Goal: Feedback & Contribution: Contribute content

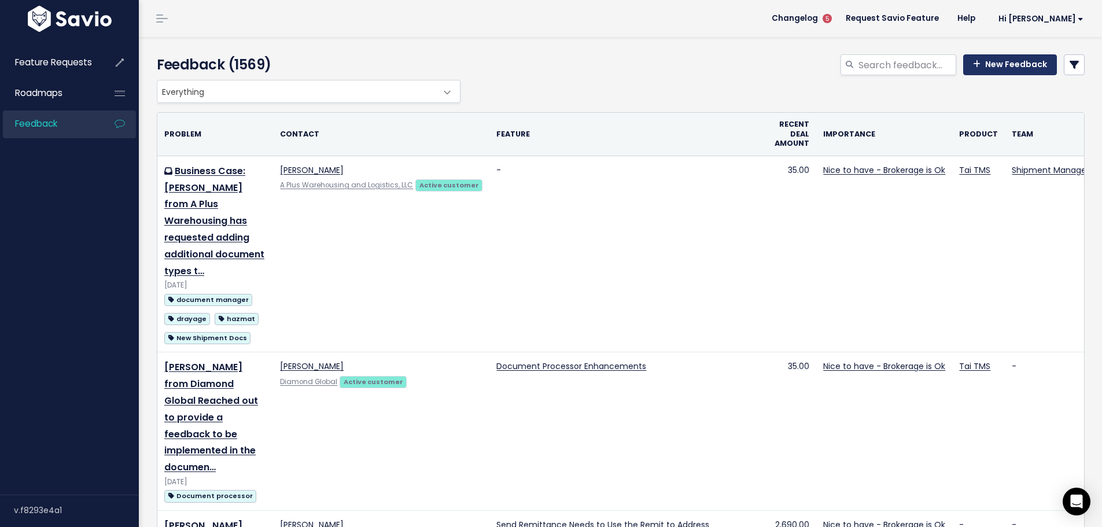
click at [997, 68] on link "New Feedback" at bounding box center [1011, 64] width 94 height 21
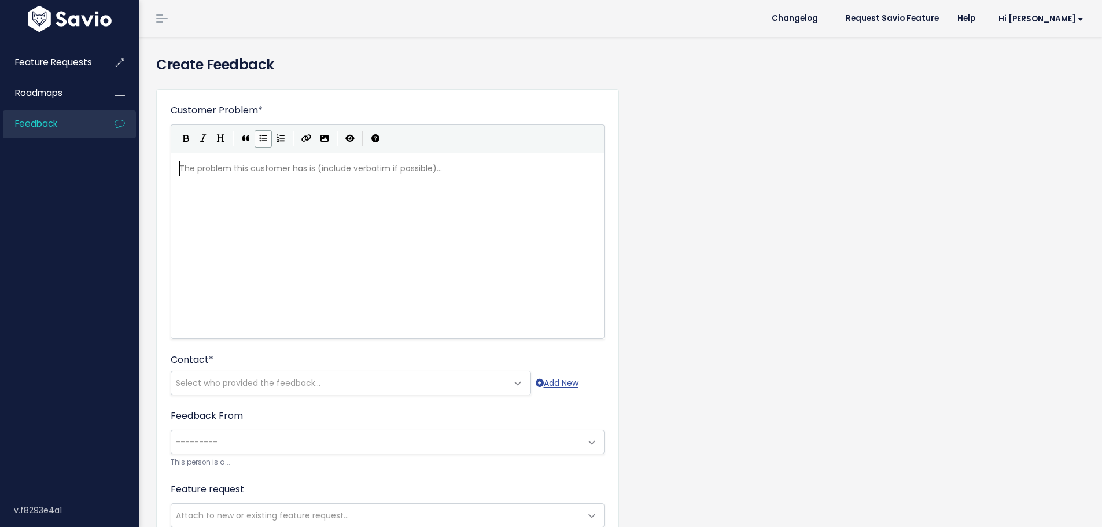
scroll to position [1, 0]
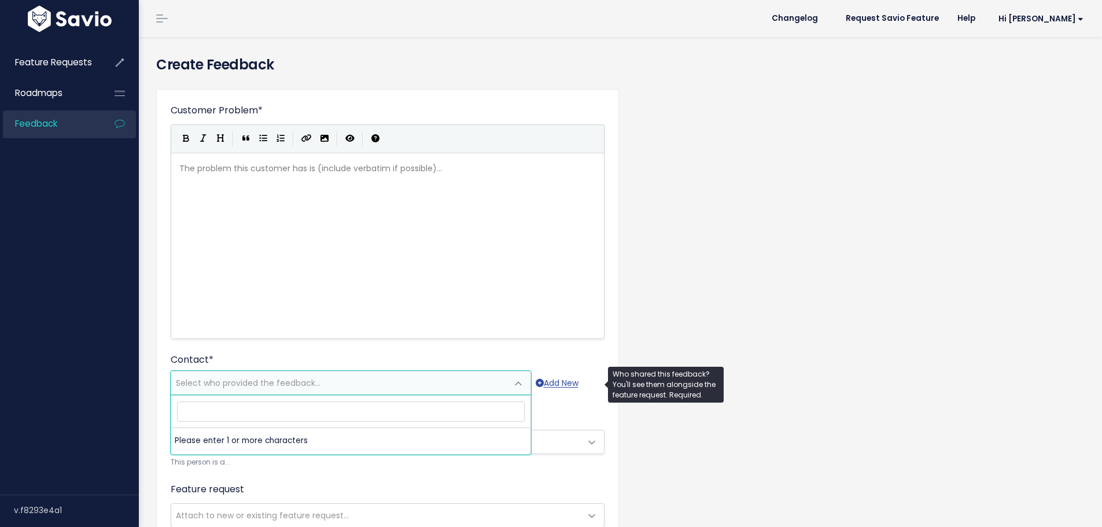
click at [241, 388] on span "Select who provided the feedback..." at bounding box center [248, 383] width 145 height 12
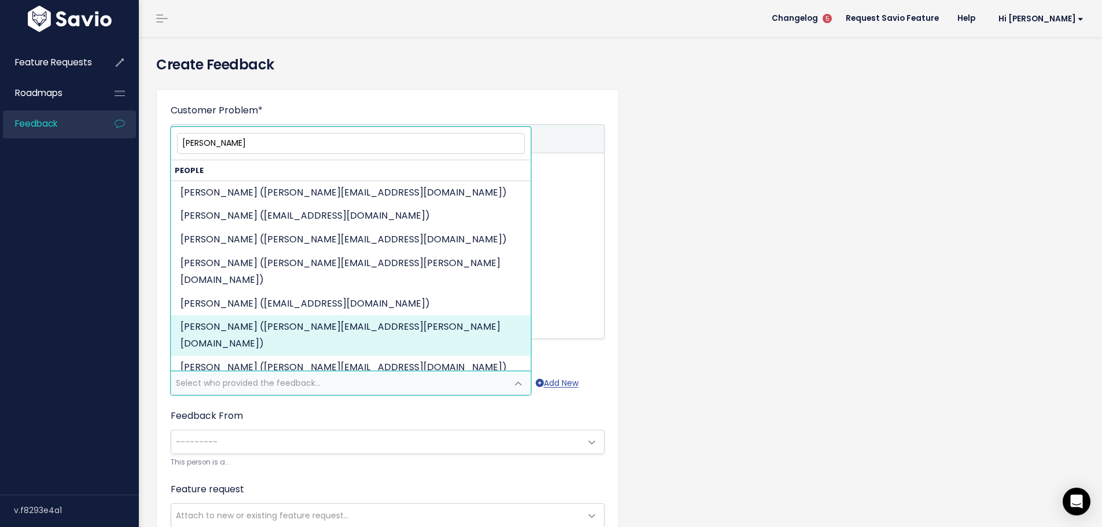
type input "[PERSON_NAME]"
select select "ACTIVE"
select select "88881916"
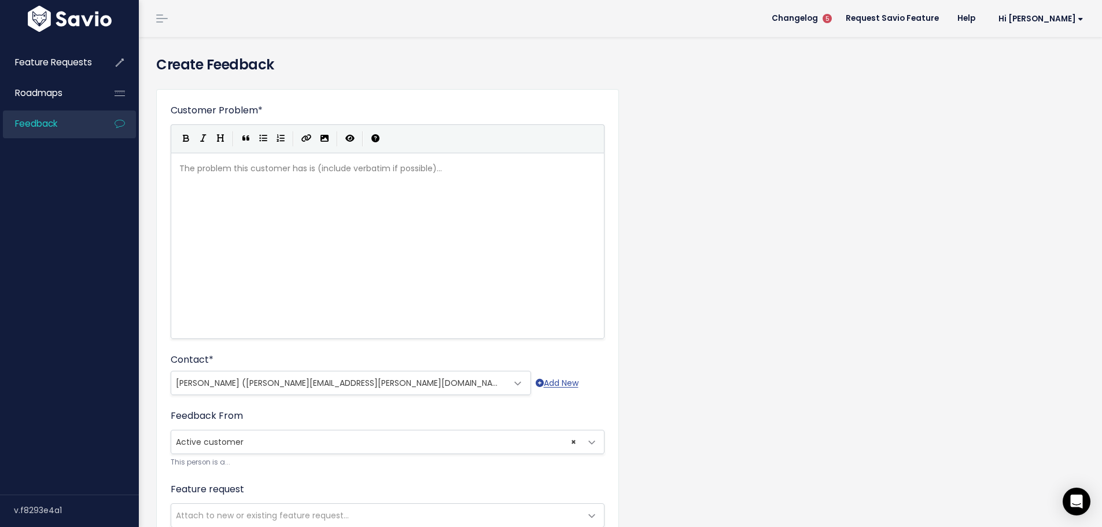
click at [255, 198] on div "The problem this customer has is (include verbatim if possible)... xxxxxxxxxx ​" at bounding box center [402, 260] width 450 height 203
type textarea ". He encounder an issue where"
click at [313, 196] on div "xxxxxxxxxx [PERSON_NAME] from A Plus warehousing reached out regarding a compan…" at bounding box center [402, 260] width 450 height 203
click at [329, 185] on pre "[PERSON_NAME] from A Plus warehousing reached out regarding a company set as an…" at bounding box center [392, 175] width 430 height 29
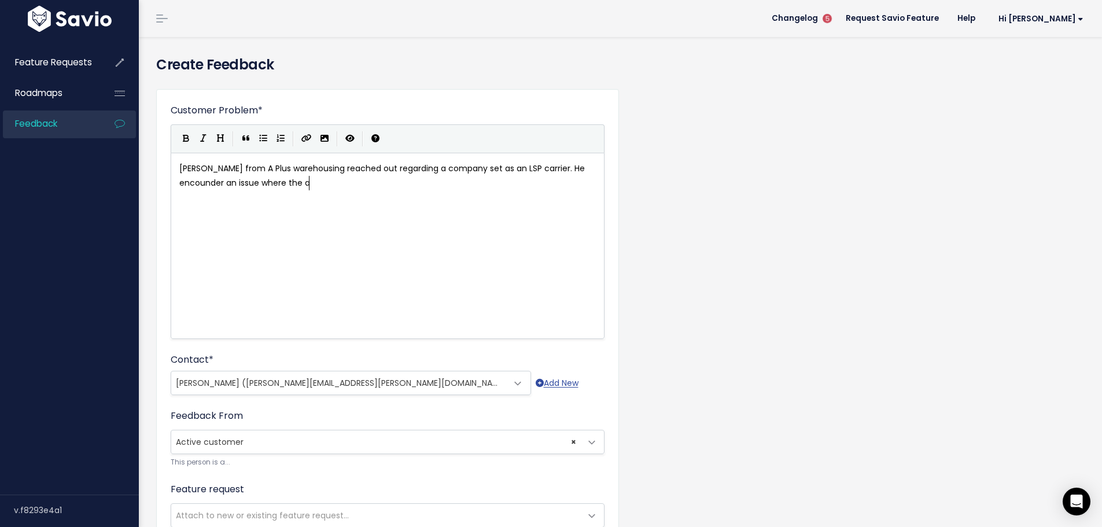
type textarea "the a"
type textarea "[PERSON_NAME]"
type textarea "rier (comap"
type textarea "pany"
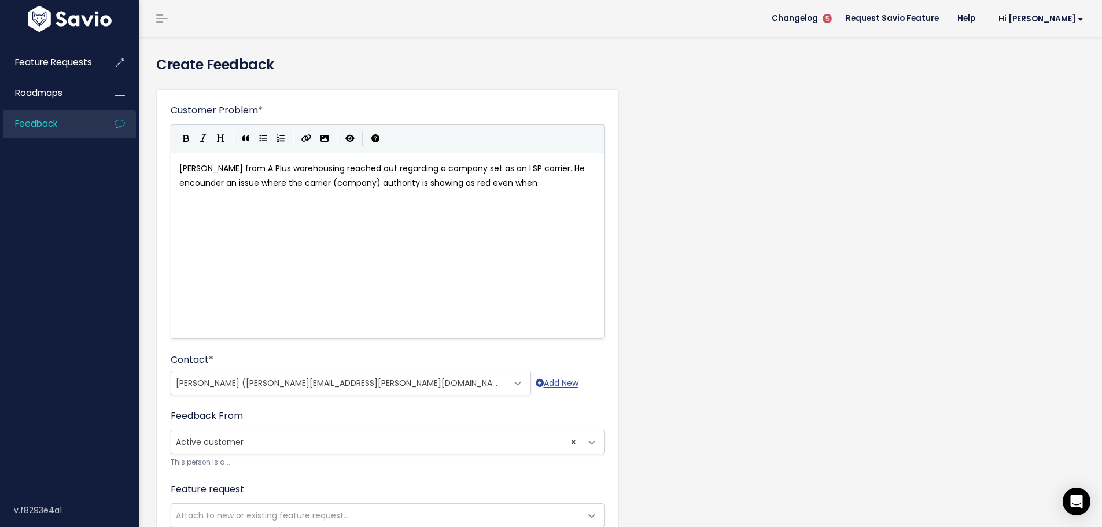
type textarea ") authority is showing as red even when ti"
type textarea "i"
type textarea "the carrieer"
type textarea "r is set to Intrastate [PERSON_NAME]"
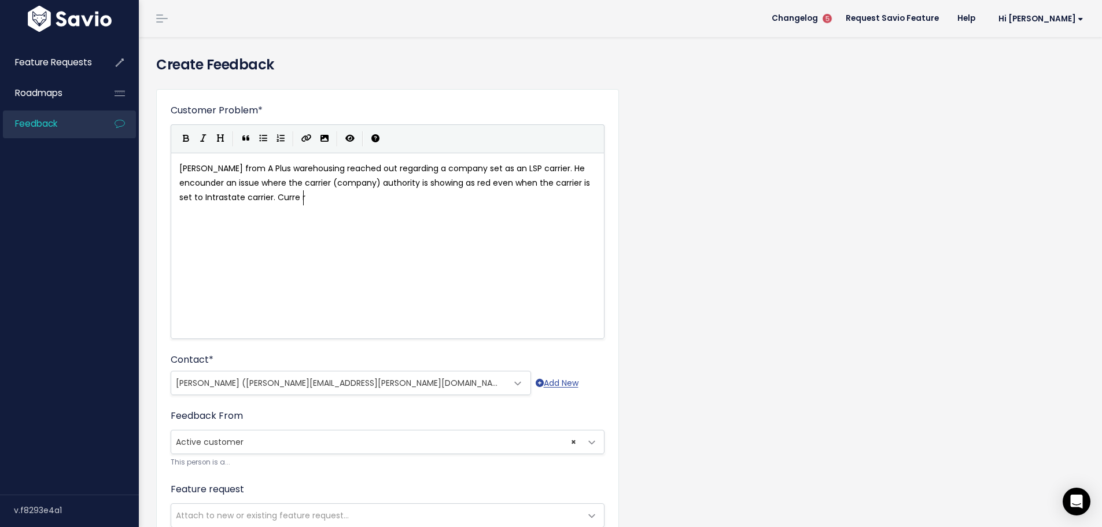
type textarea "rier. Curre r"
type textarea "n"
type textarea "enrlty"
type textarea "tly the logic to set the authority o"
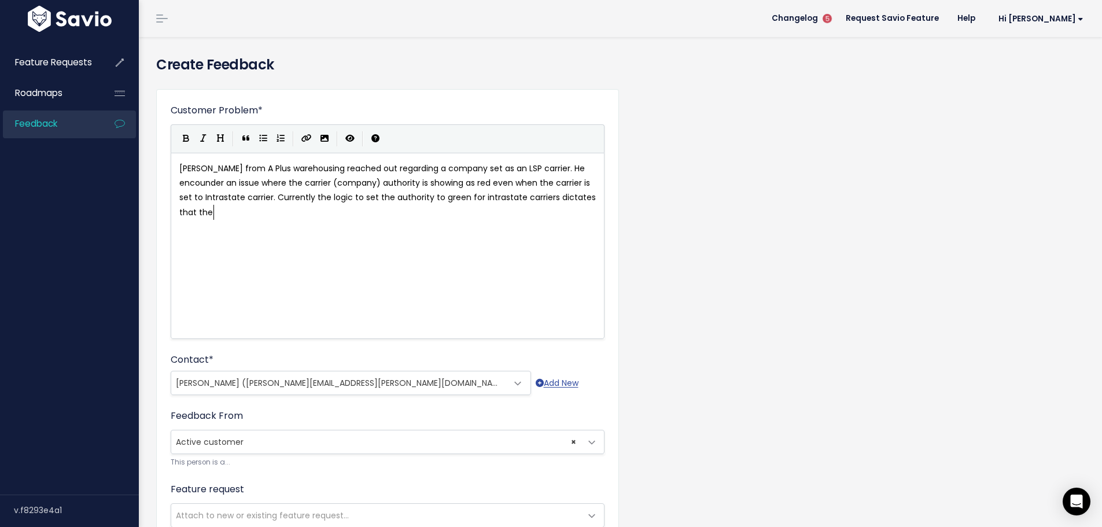
type textarea "to green for intrastate carriers dictates that the P"
type textarea "DOT status must be active,"
click at [338, 212] on pre "[PERSON_NAME] from A Plus warehousing reached out regarding a company set as an…" at bounding box center [392, 190] width 430 height 58
click at [361, 209] on span "[PERSON_NAME] from A Plus warehousing reached out regarding a company set as an…" at bounding box center [388, 191] width 419 height 56
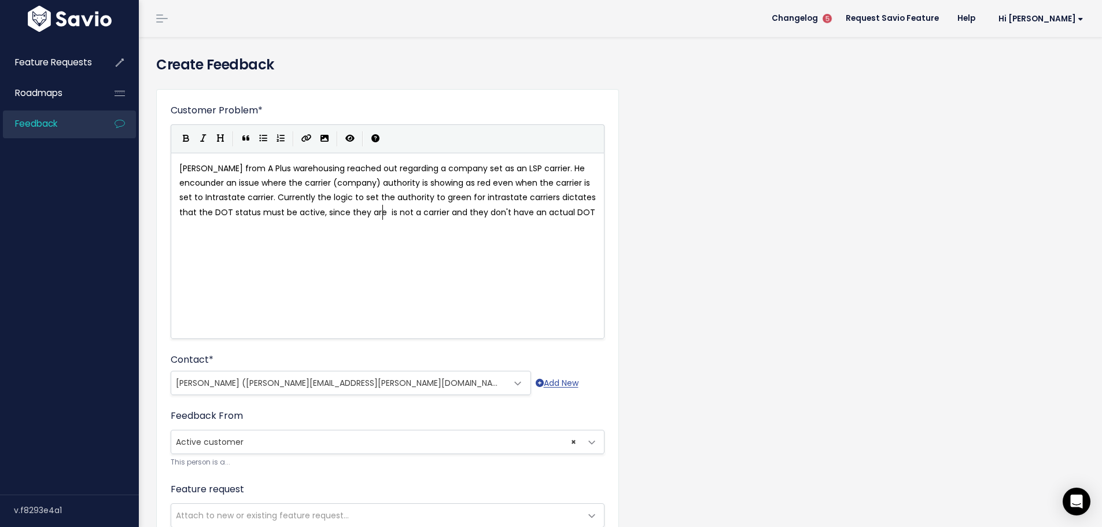
type textarea "ey are no"
click at [590, 211] on pre "[PERSON_NAME] from A Plus warehousing reached out regarding a company set as an…" at bounding box center [392, 190] width 430 height 58
type textarea "the"
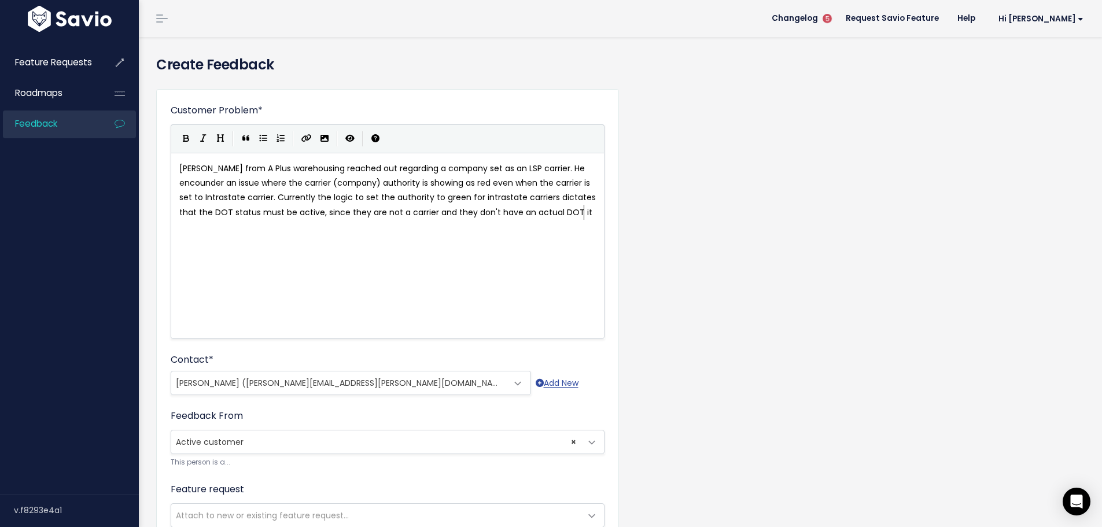
type textarea "it vi"
type textarea "will remain as u"
type textarea "inactive causing issues when assigning to shipments if the require carrier copm"
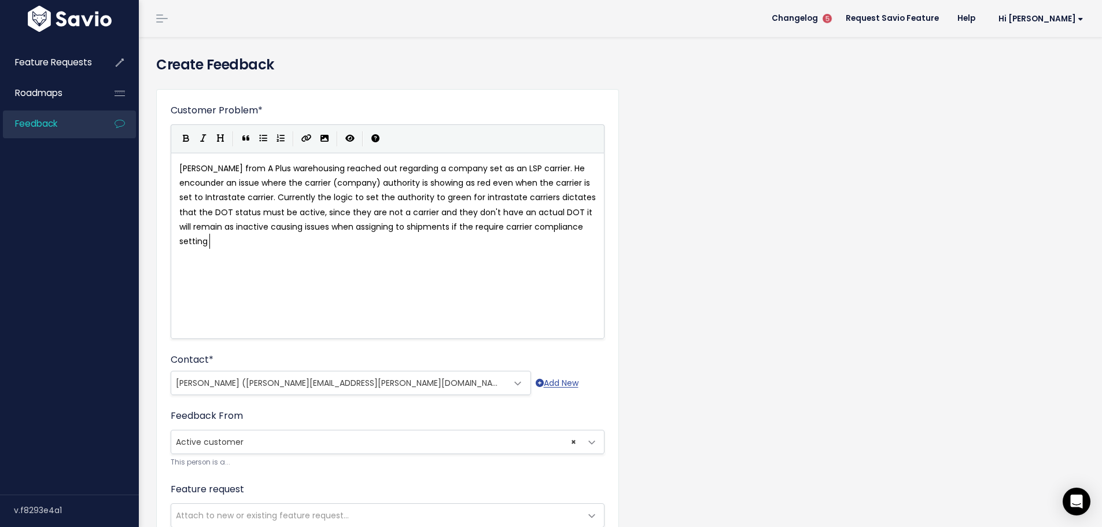
type textarea "mpliance setting si"
type textarea "is e"
type textarea "set for the ora"
type textarea "ganization."
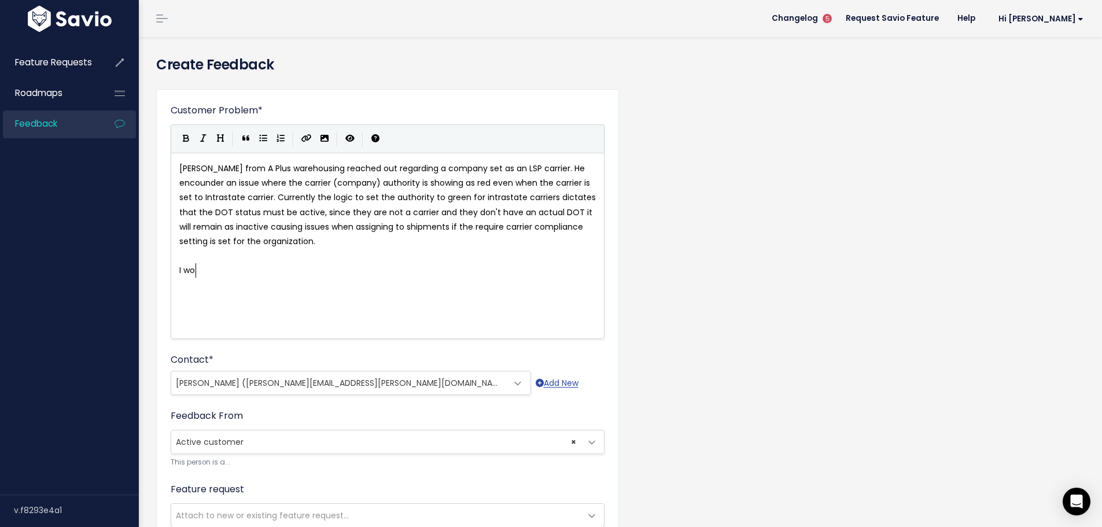
type textarea "I wou"
type textarea "t would be good to have"
type textarea "have the ability"
click at [353, 269] on pre "It would be good to have the ability" at bounding box center [392, 270] width 430 height 14
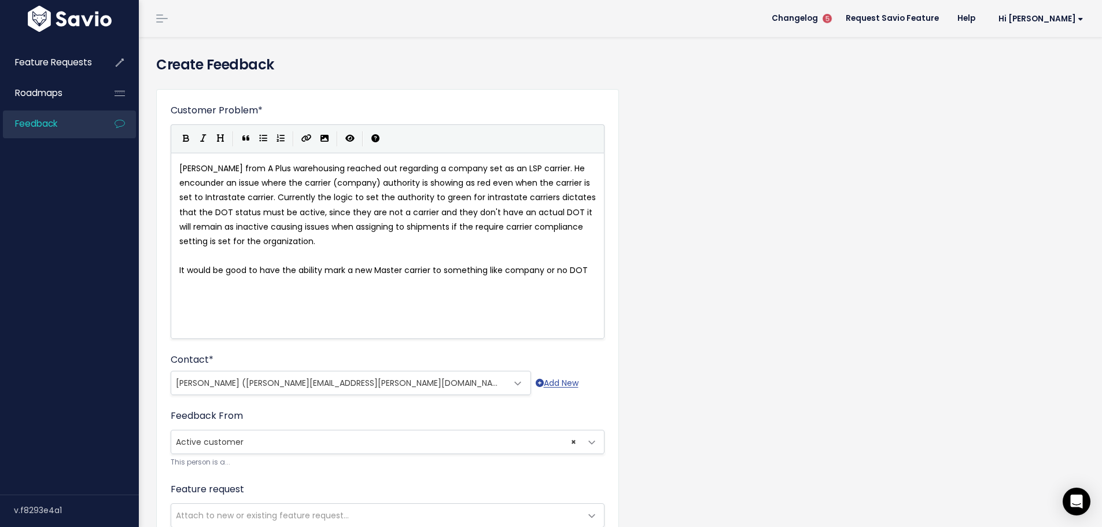
click at [447, 267] on span "It would be good to have the ability mark a new Master carrier to something lik…" at bounding box center [383, 270] width 409 height 12
type textarea "something"
type textarea "indicate is"
type textarea "t is a"
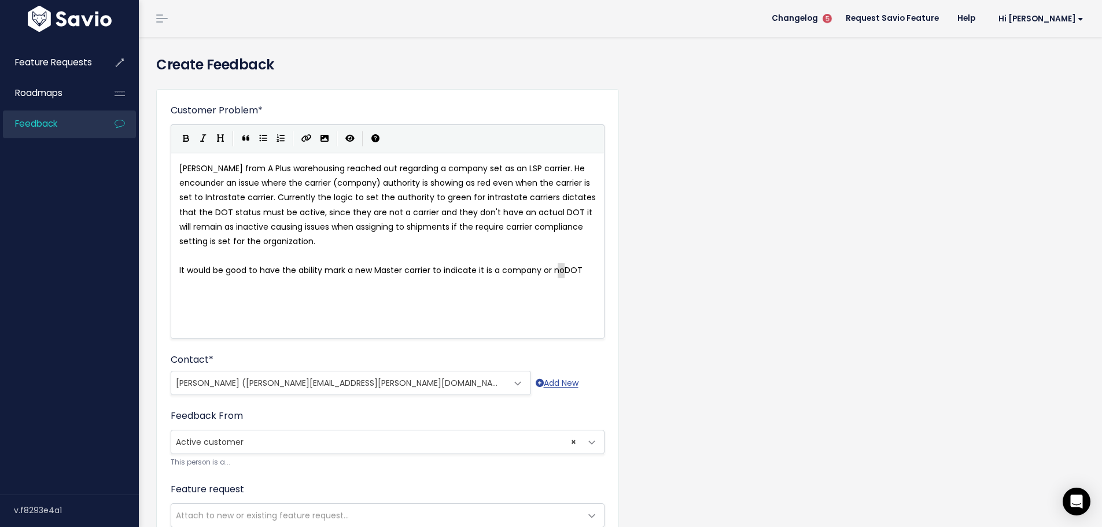
type textarea "o DOT"
drag, startPoint x: 556, startPoint y: 270, endPoint x: 601, endPoint y: 270, distance: 45.7
type textarea "to habnd"
type textarea "ndle d"
type textarea "the DOT dife"
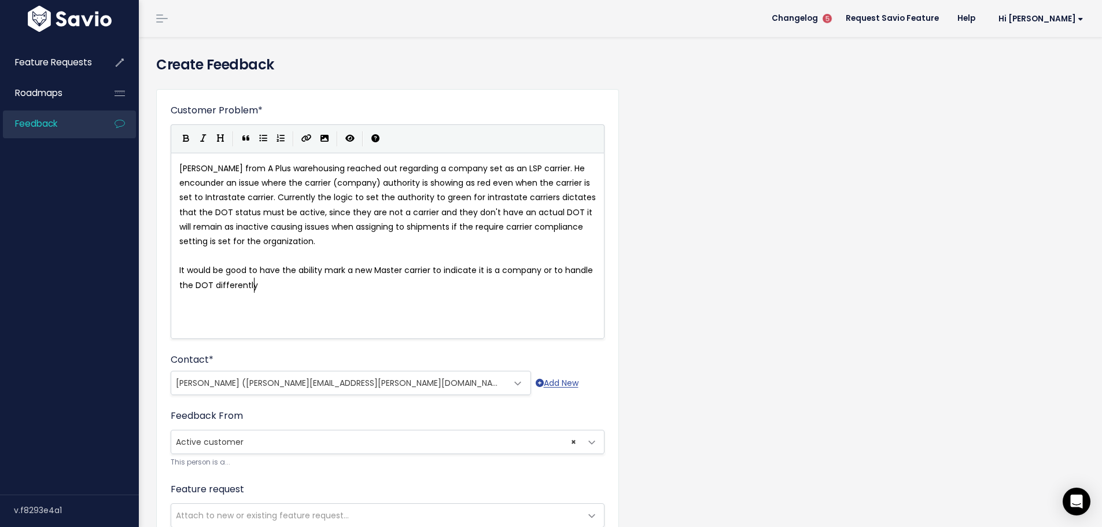
type textarea "ferently"
type textarea ","
click at [318, 276] on pre "It would be good to have the ability mark a new Master carrier to indicate it i…" at bounding box center [392, 277] width 430 height 29
click at [320, 282] on pre "It would be good to have the ability mark a new Master carrier to indicate it i…" at bounding box center [392, 277] width 430 height 29
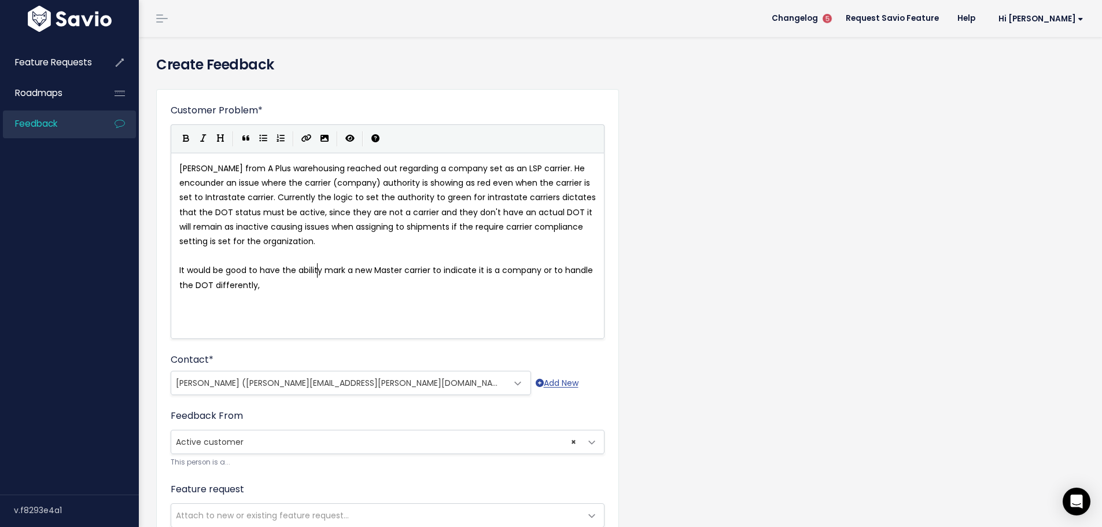
paste textarea "b"
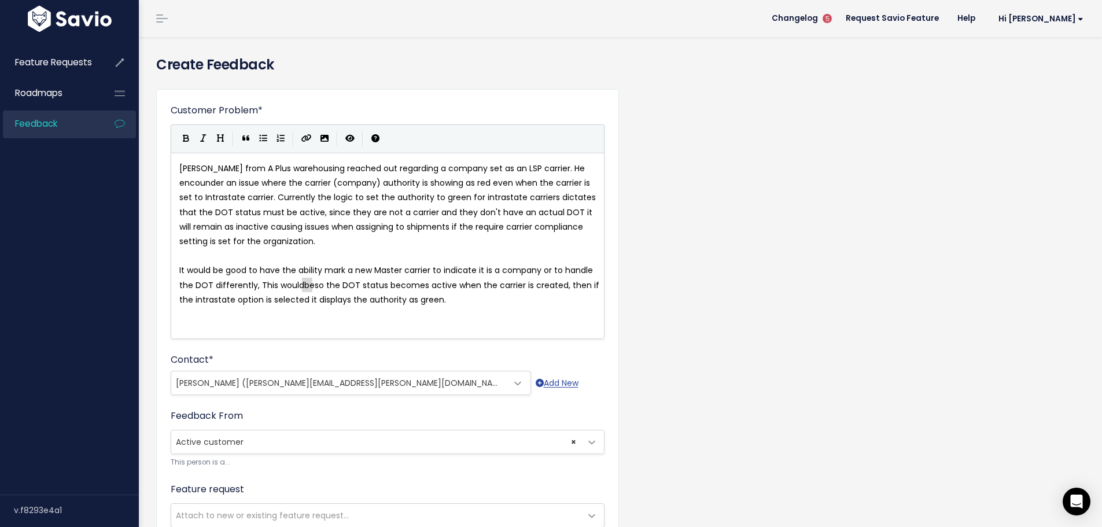
drag, startPoint x: 302, startPoint y: 284, endPoint x: 311, endPoint y: 284, distance: 9.3
type textarea "make i"
type textarea "it"
click at [584, 286] on span "It would be good to have the ability mark a new Master carrier to indicate it i…" at bounding box center [388, 284] width 418 height 41
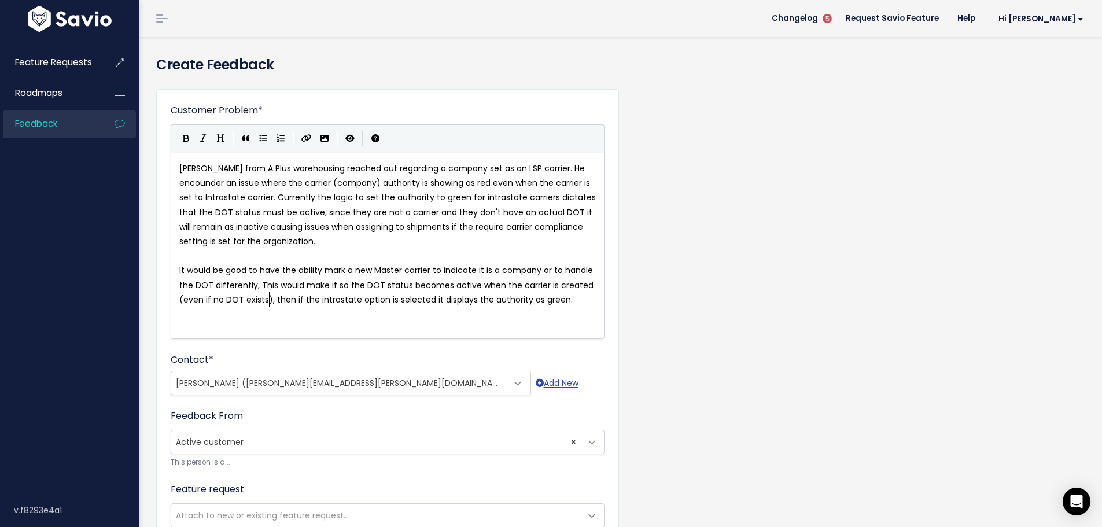
scroll to position [4, 91]
type textarea "(even if no DOT exists)"
click at [285, 318] on div "x [PERSON_NAME] from A Plus warehousing reached out regarding a company set as …" at bounding box center [402, 260] width 450 height 203
click at [578, 303] on pre "It would be good to have the ability mark a new Master carrier to indicate it i…" at bounding box center [392, 285] width 430 height 44
type textarea "Ji"
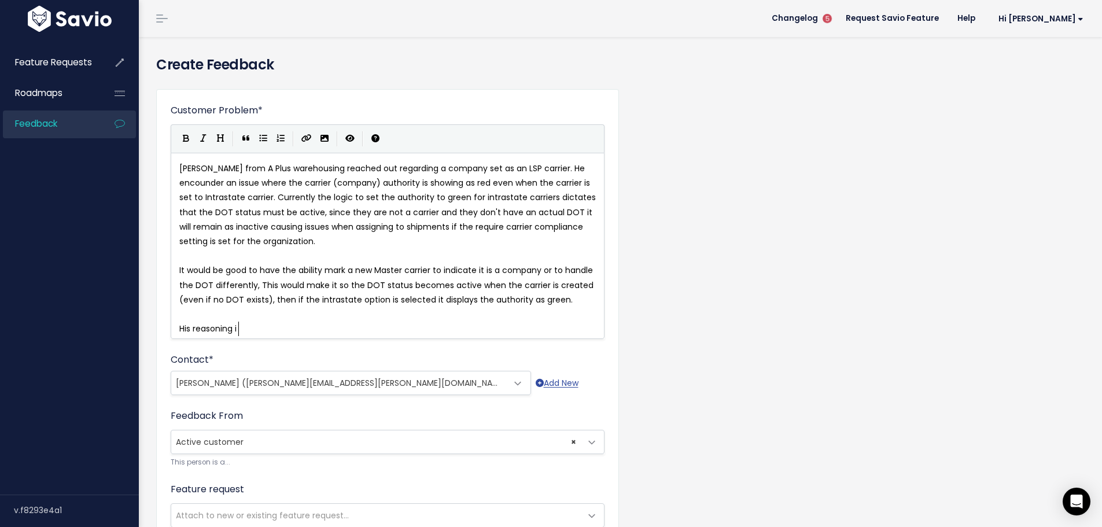
type textarea "His reasoning i"
type textarea "s that"
paste textarea
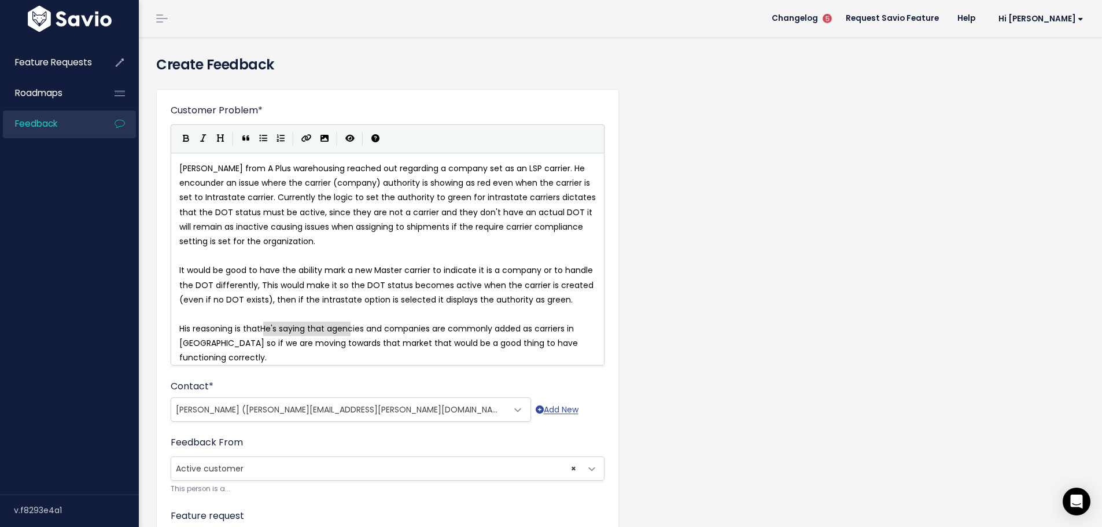
type textarea "He's saying that"
drag, startPoint x: 264, startPoint y: 325, endPoint x: 330, endPoint y: 328, distance: 65.5
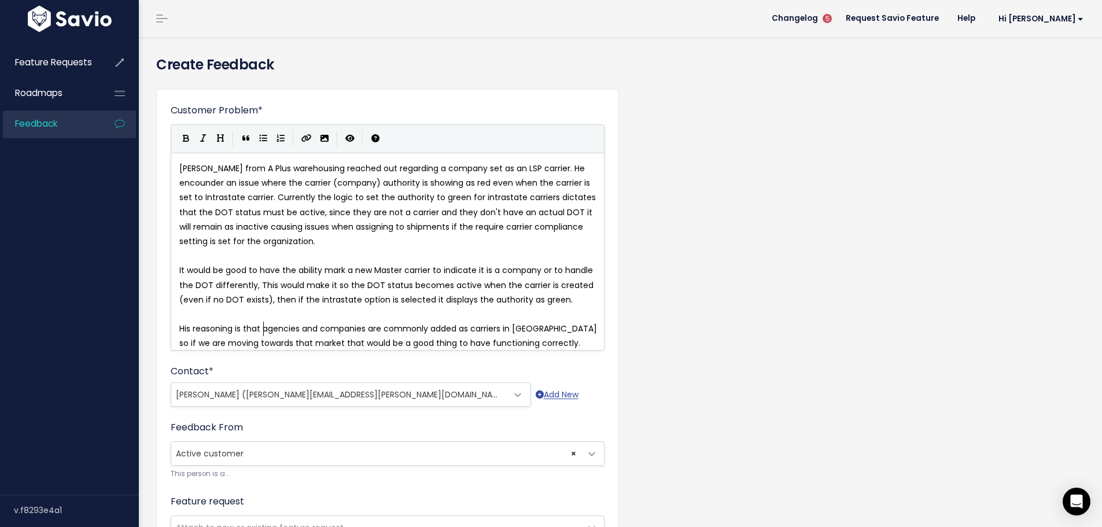
click at [451, 228] on span "[PERSON_NAME] from A Plus warehousing reached out regarding a company set as an…" at bounding box center [388, 205] width 419 height 84
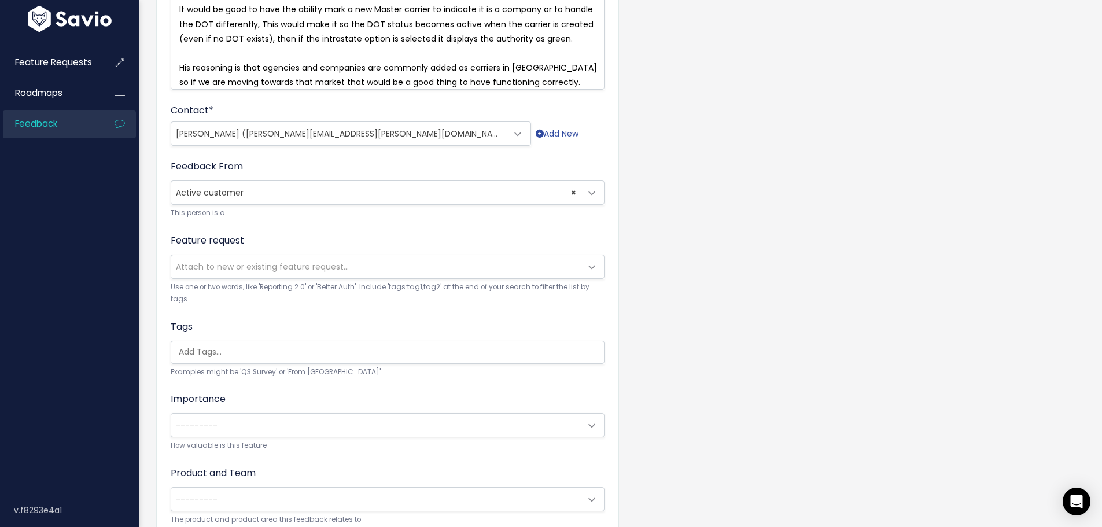
scroll to position [289, 0]
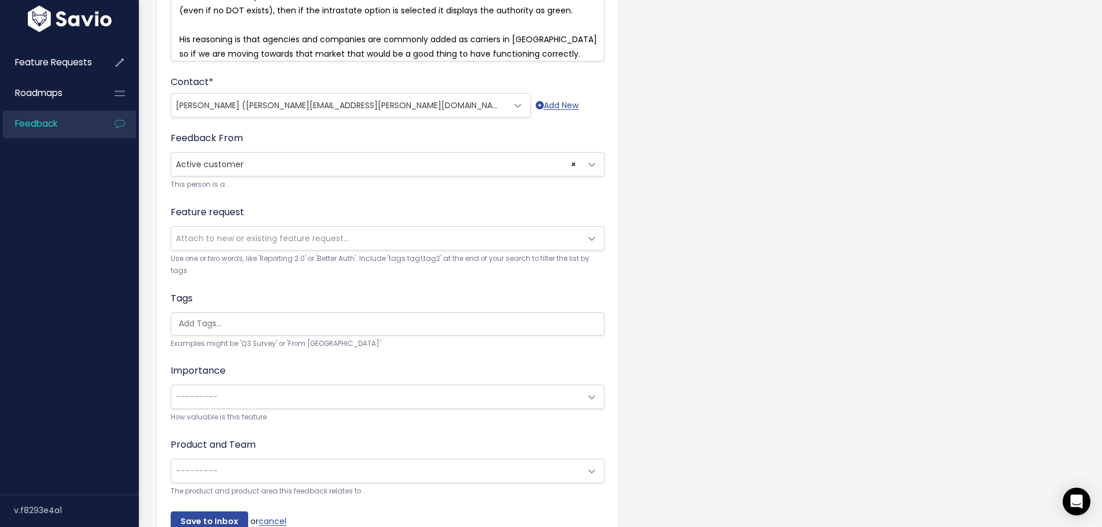
type textarea ","
click at [215, 321] on ul at bounding box center [387, 324] width 433 height 22
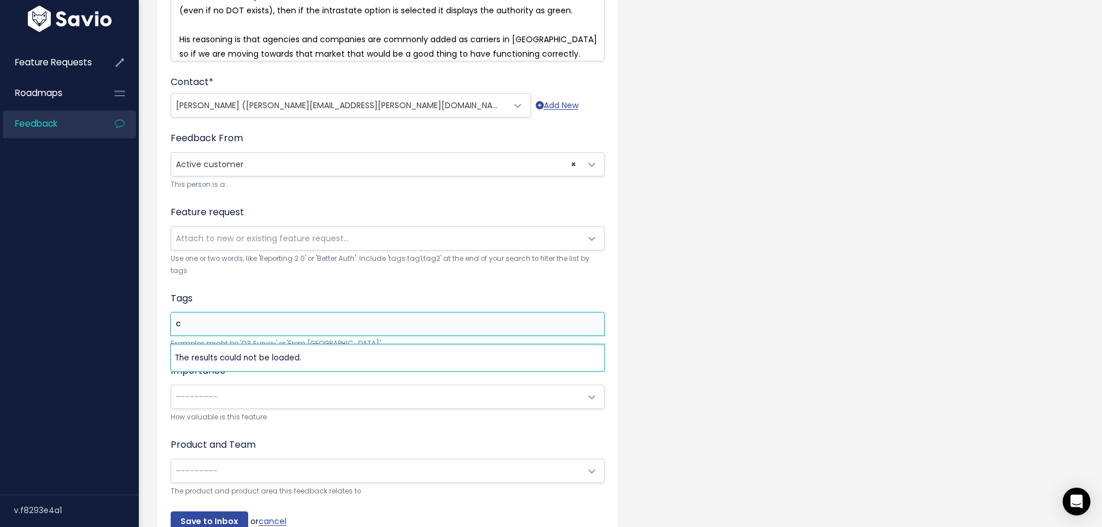
scroll to position [0, 0]
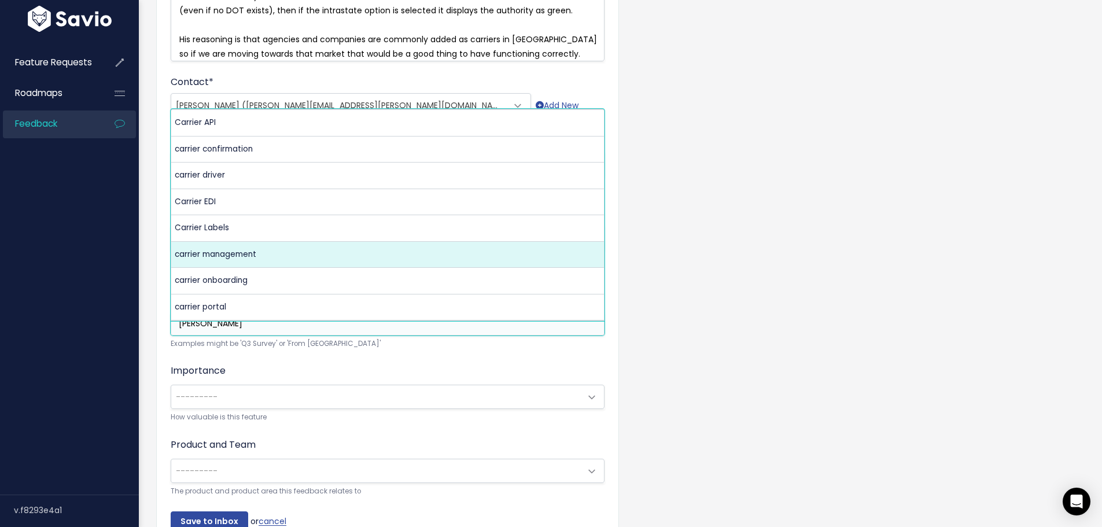
type input "[PERSON_NAME]"
select select "5376"
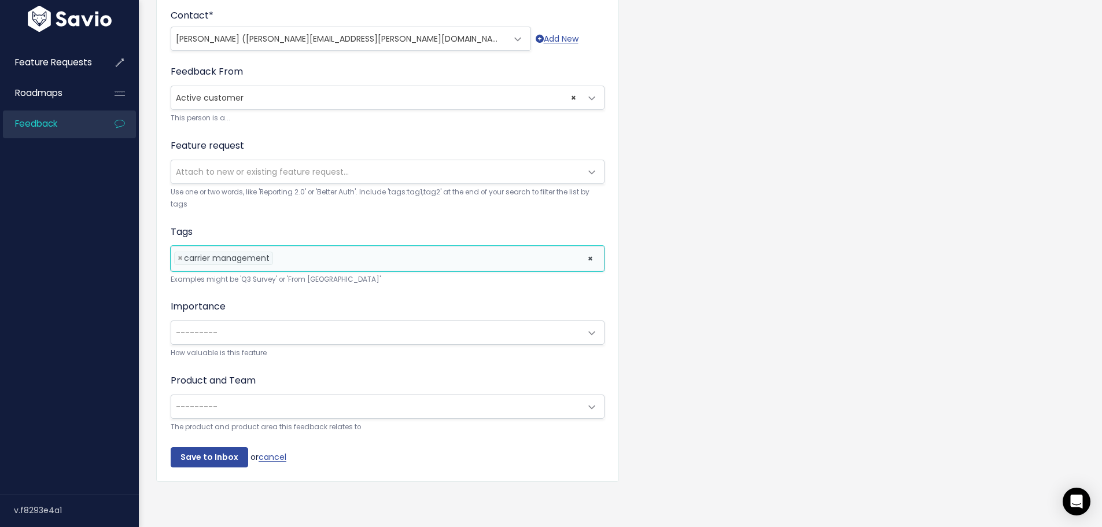
scroll to position [373, 0]
click at [190, 337] on div "Importance --------- Nice to have - Brokerage is Ok Needs to Have - Brokerage O…" at bounding box center [388, 330] width 434 height 60
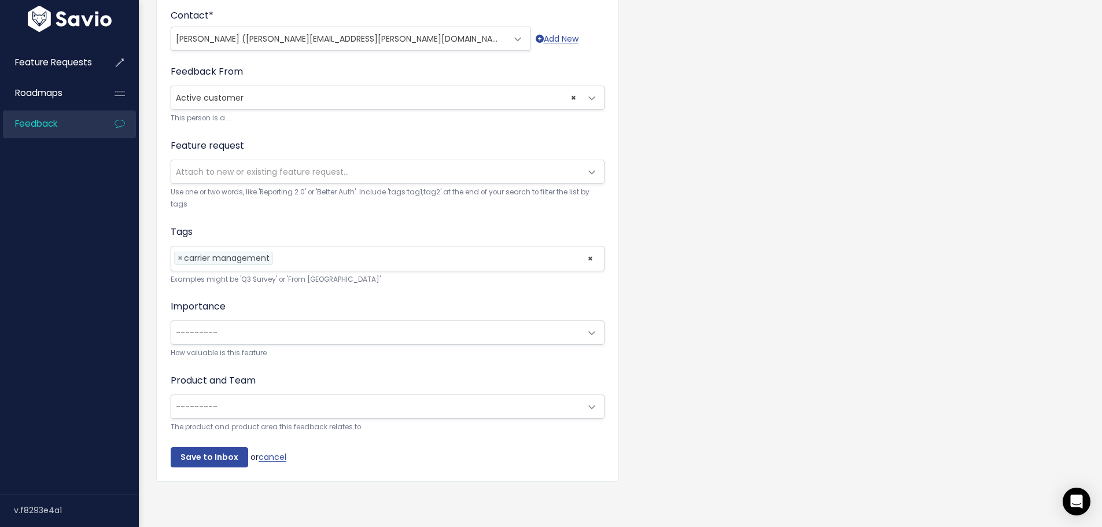
click at [192, 330] on span "---------" at bounding box center [376, 332] width 410 height 23
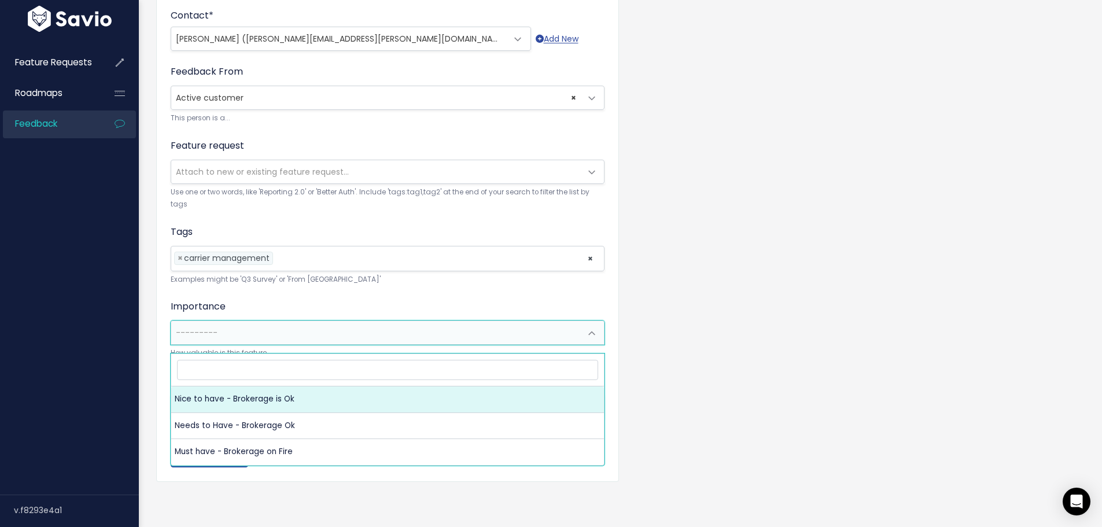
select select "NICE_TO_HAVE"
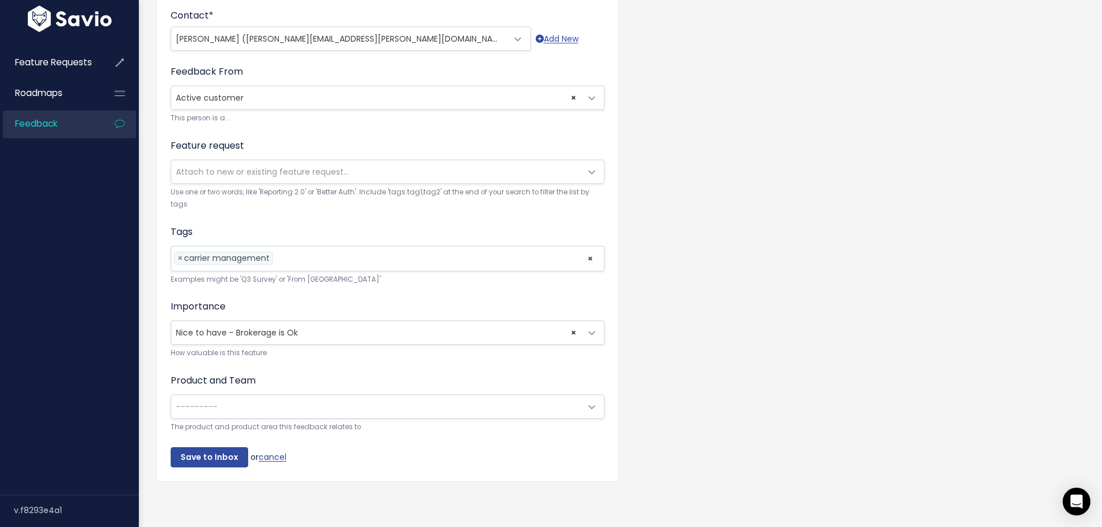
click at [200, 401] on span "---------" at bounding box center [197, 407] width 42 height 12
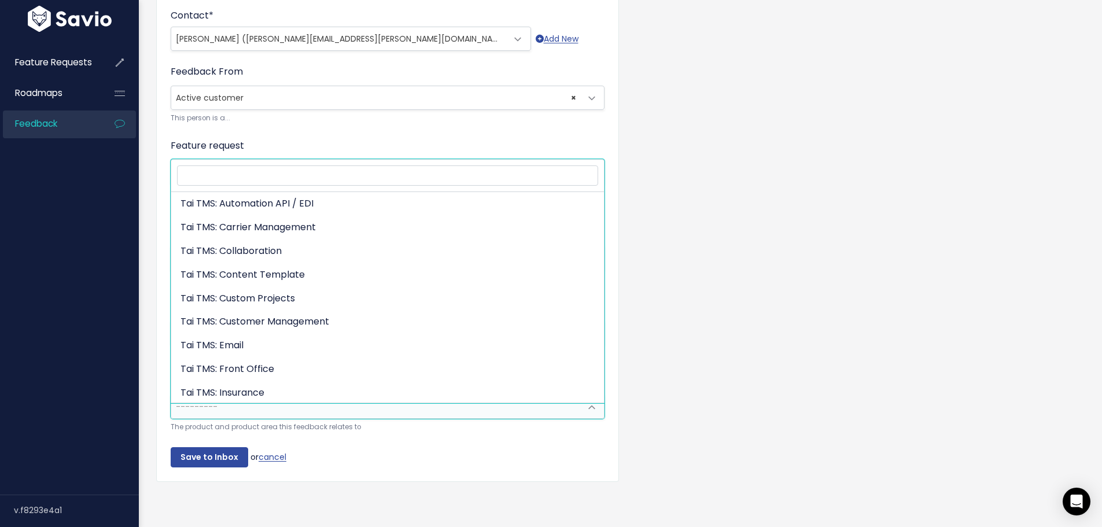
scroll to position [116, 0]
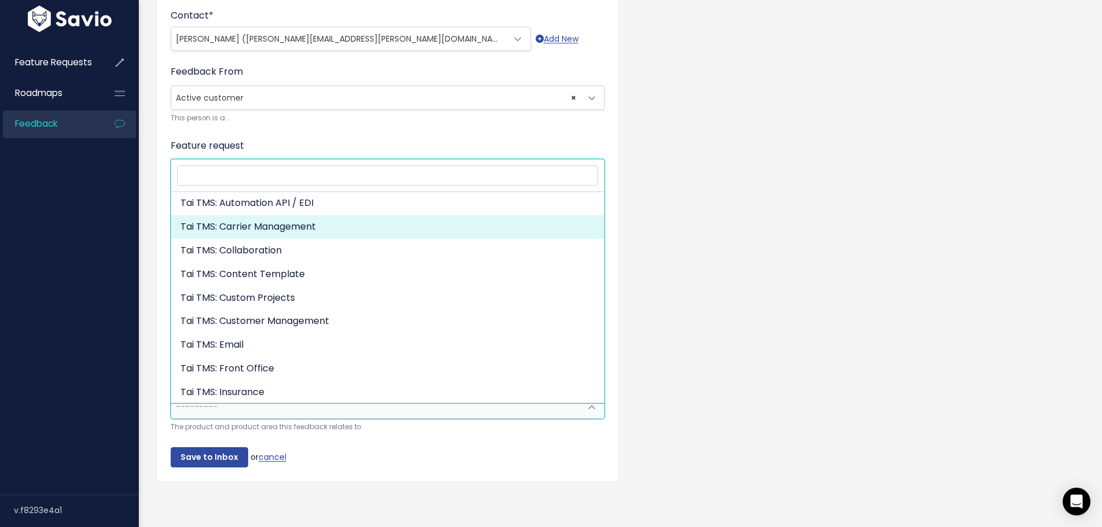
select select "MAIN:CARRIER_MANAGEMENT"
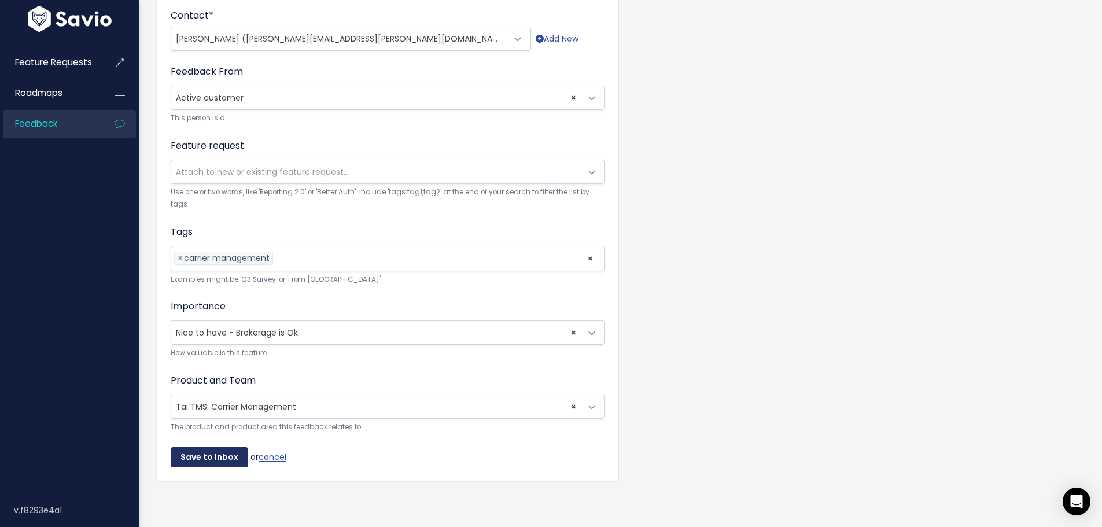
click at [201, 449] on input "Save to Inbox" at bounding box center [210, 457] width 78 height 21
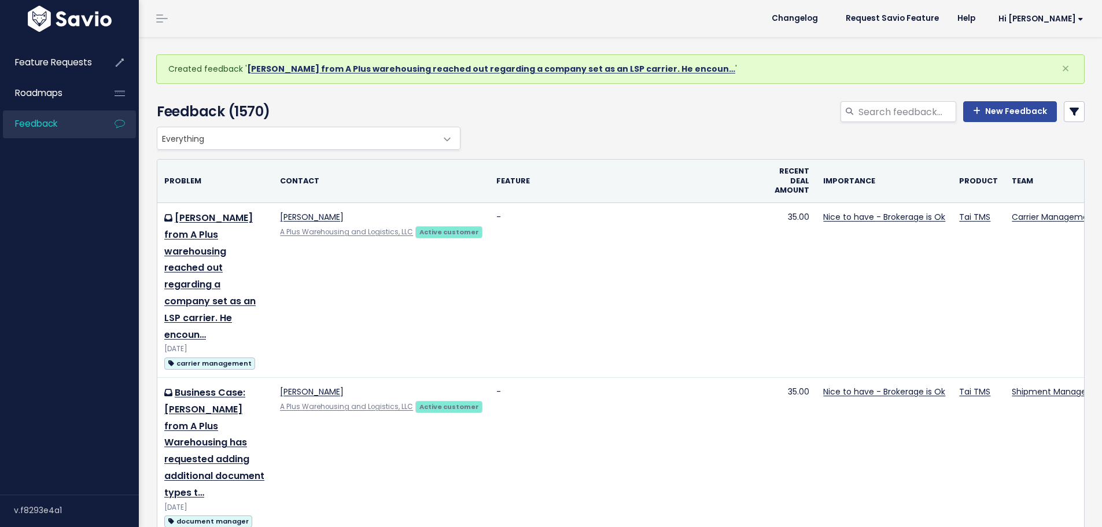
click at [325, 64] on link "[PERSON_NAME] from A Plus warehousing reached out regarding a company set as an…" at bounding box center [491, 69] width 488 height 12
